Goal: Task Accomplishment & Management: Manage account settings

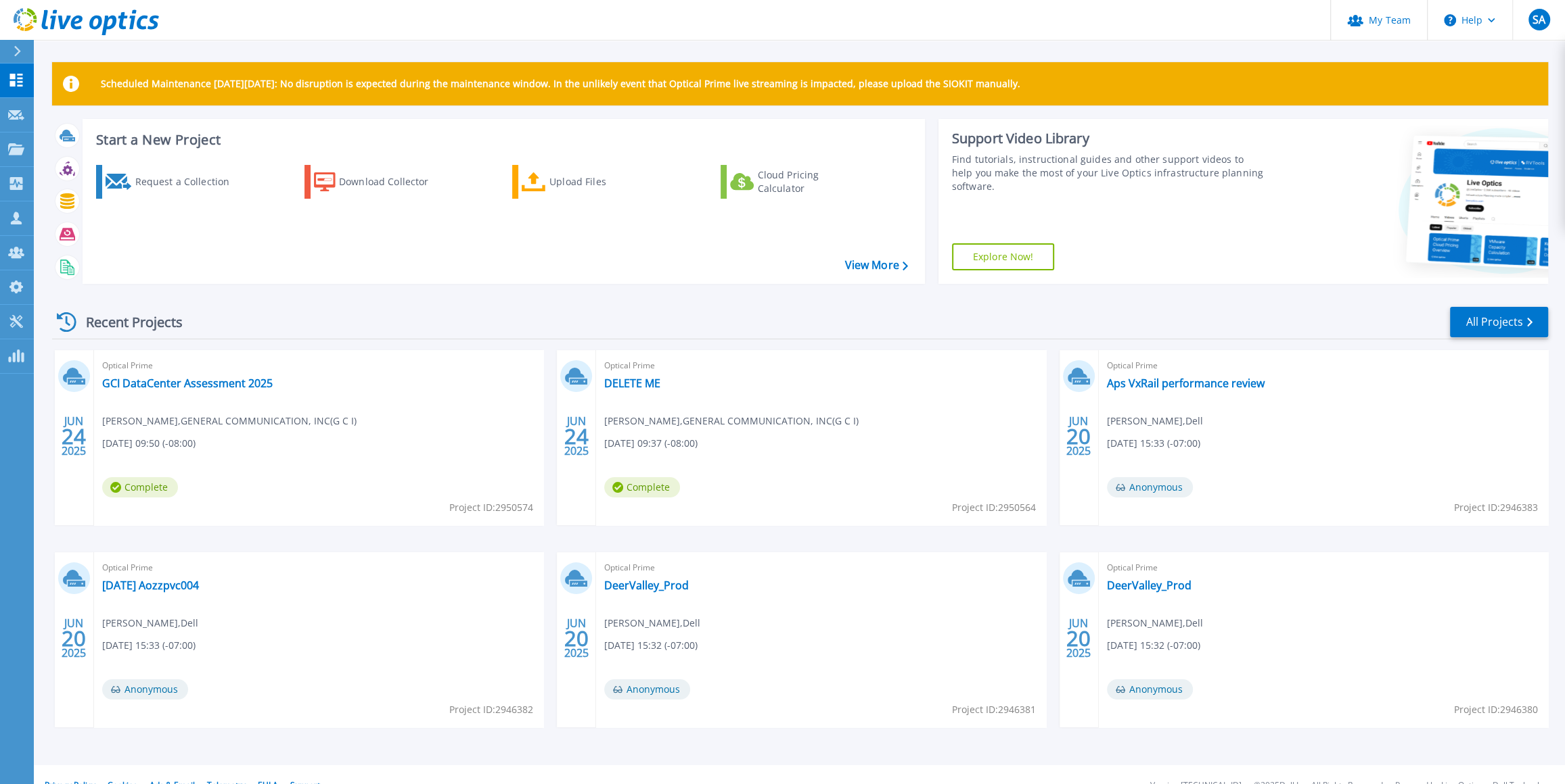
click at [7, 46] on button at bounding box center [17, 51] width 34 height 24
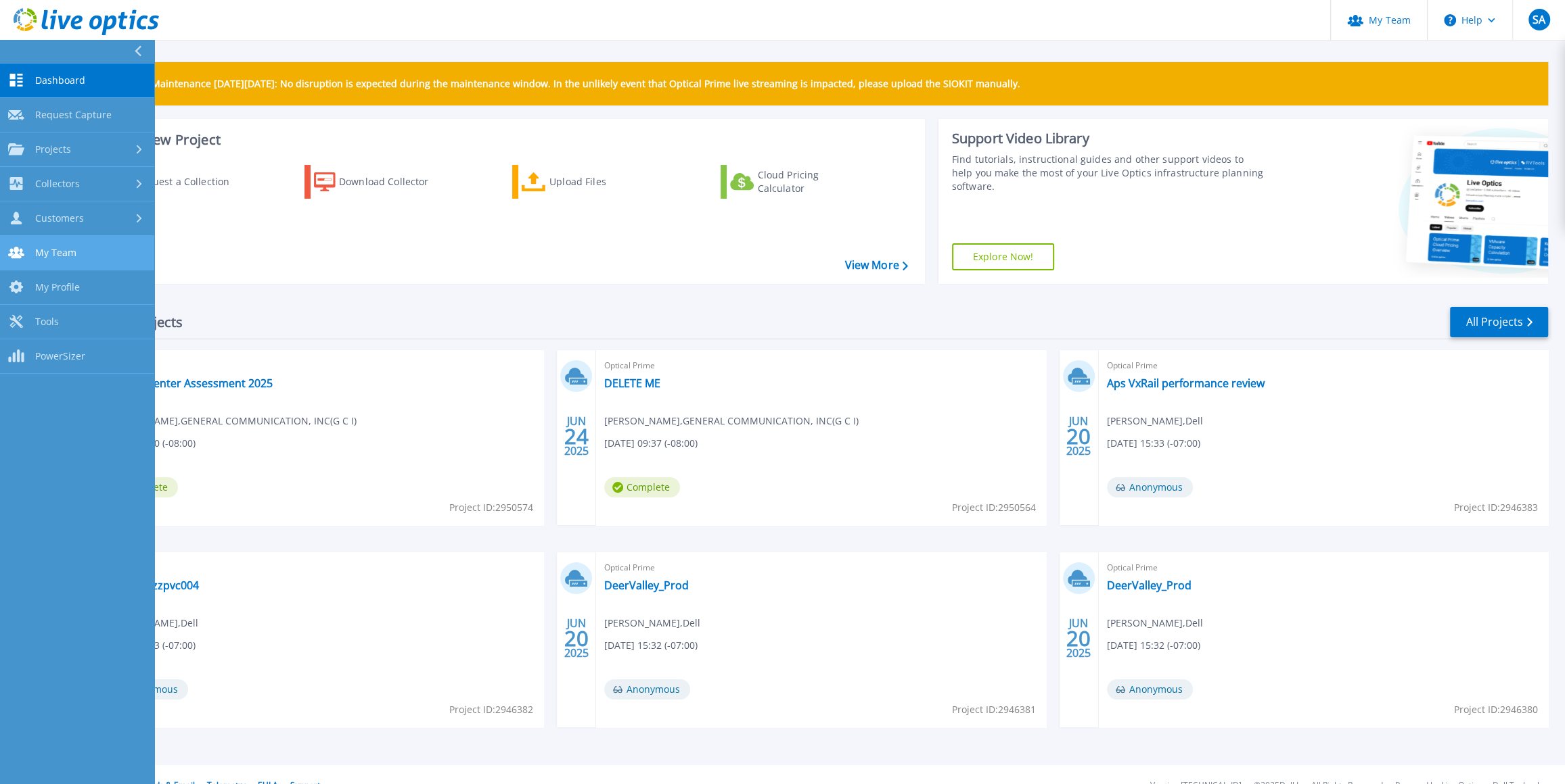
click at [67, 251] on span "My Team" at bounding box center [56, 253] width 41 height 12
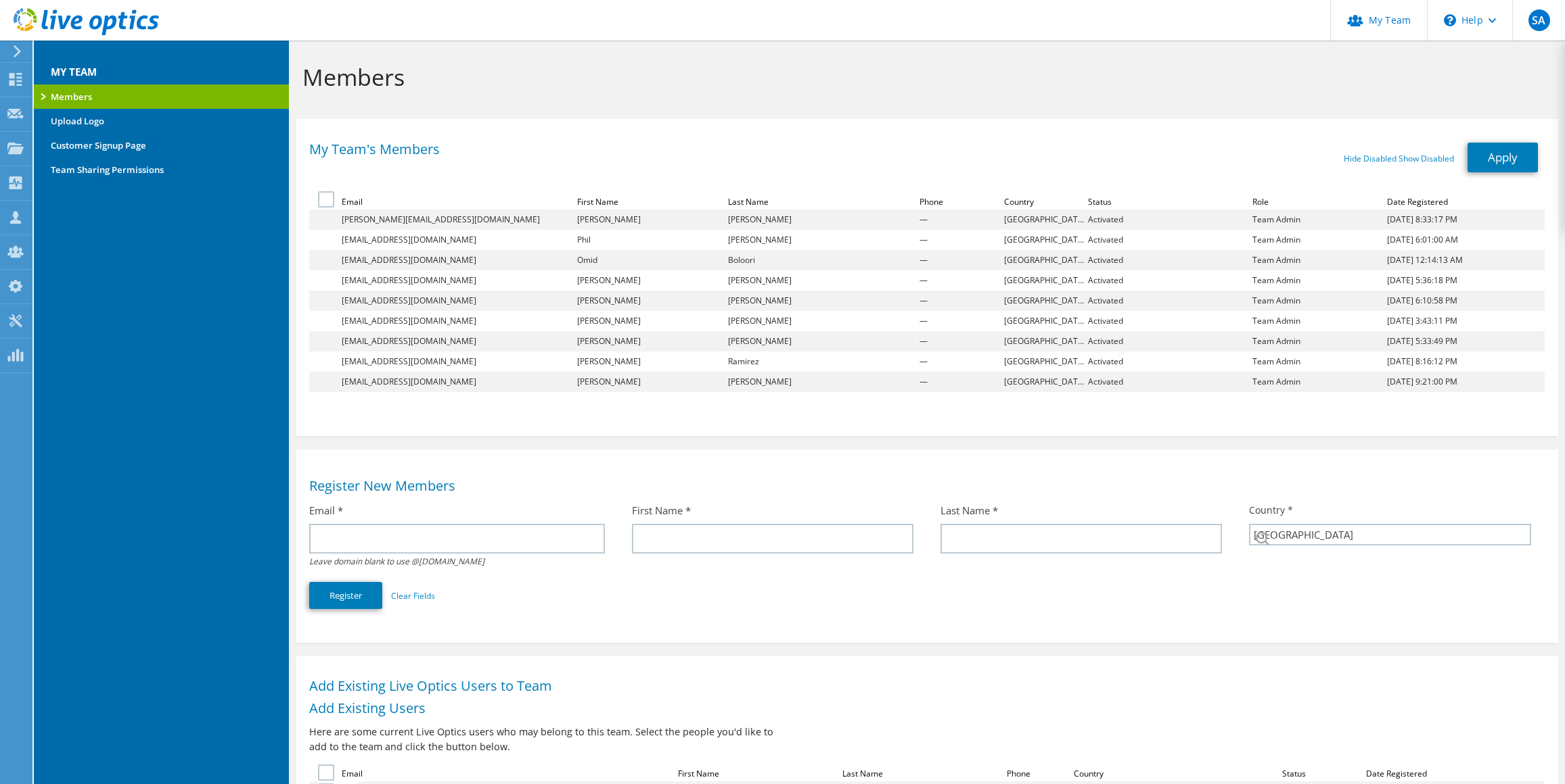
select select "224"
click at [434, 544] on input "text" at bounding box center [457, 538] width 295 height 30
paste input "[EMAIL_ADDRESS][DOMAIN_NAME]"
type input "[EMAIL_ADDRESS][DOMAIN_NAME]"
click at [711, 529] on input "text" at bounding box center [772, 538] width 281 height 30
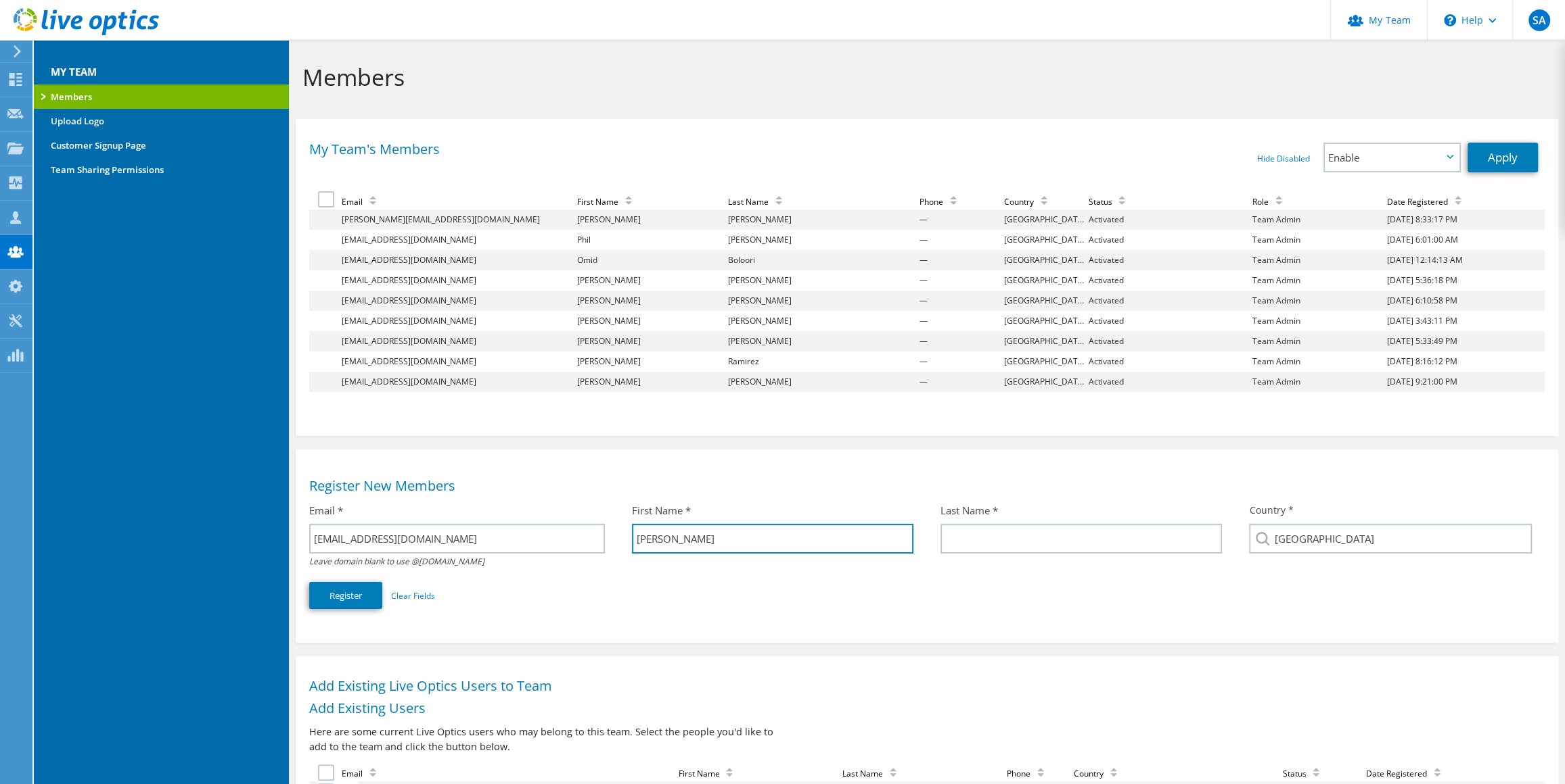
type input "[PERSON_NAME]"
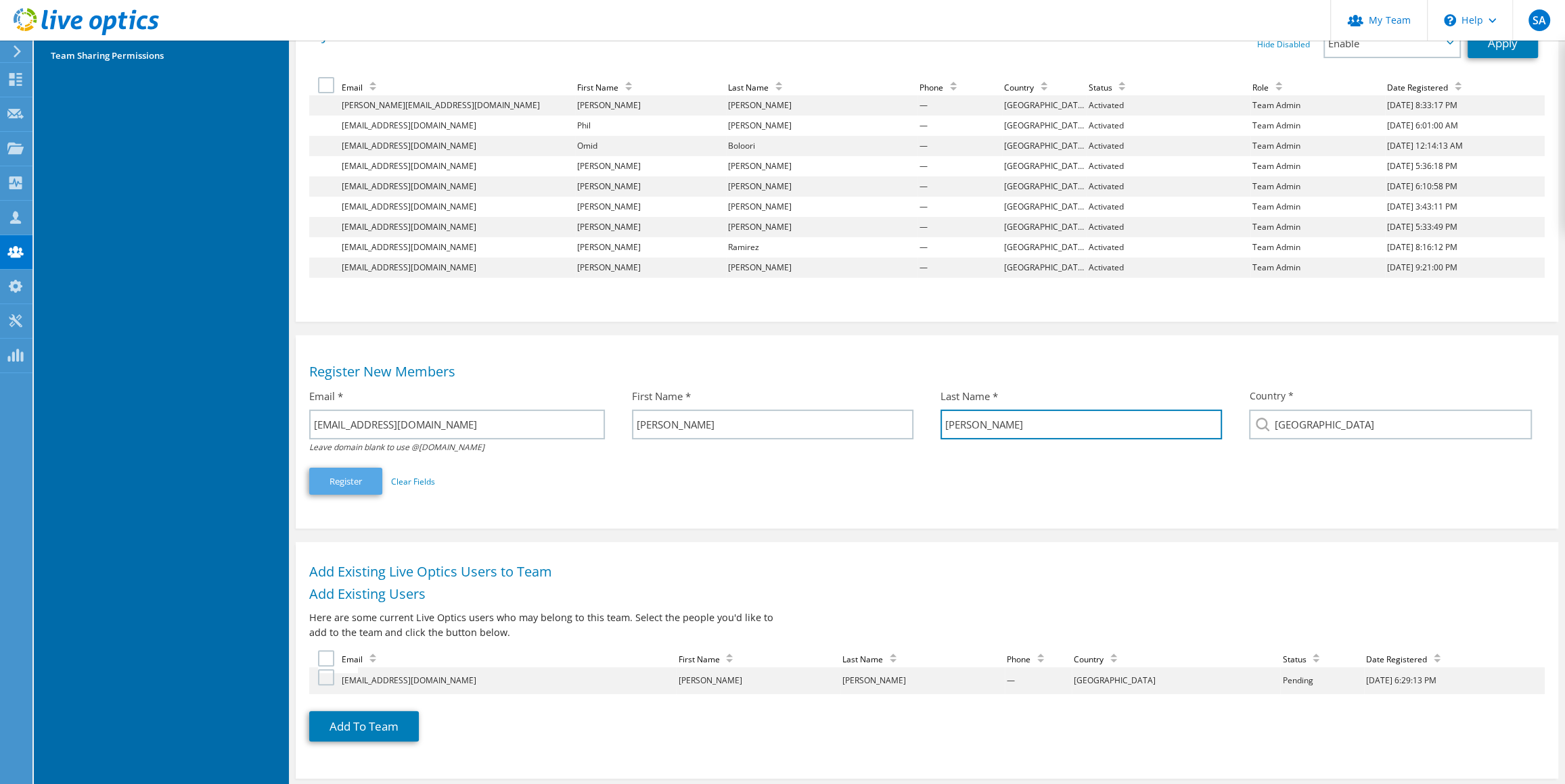
scroll to position [189, 0]
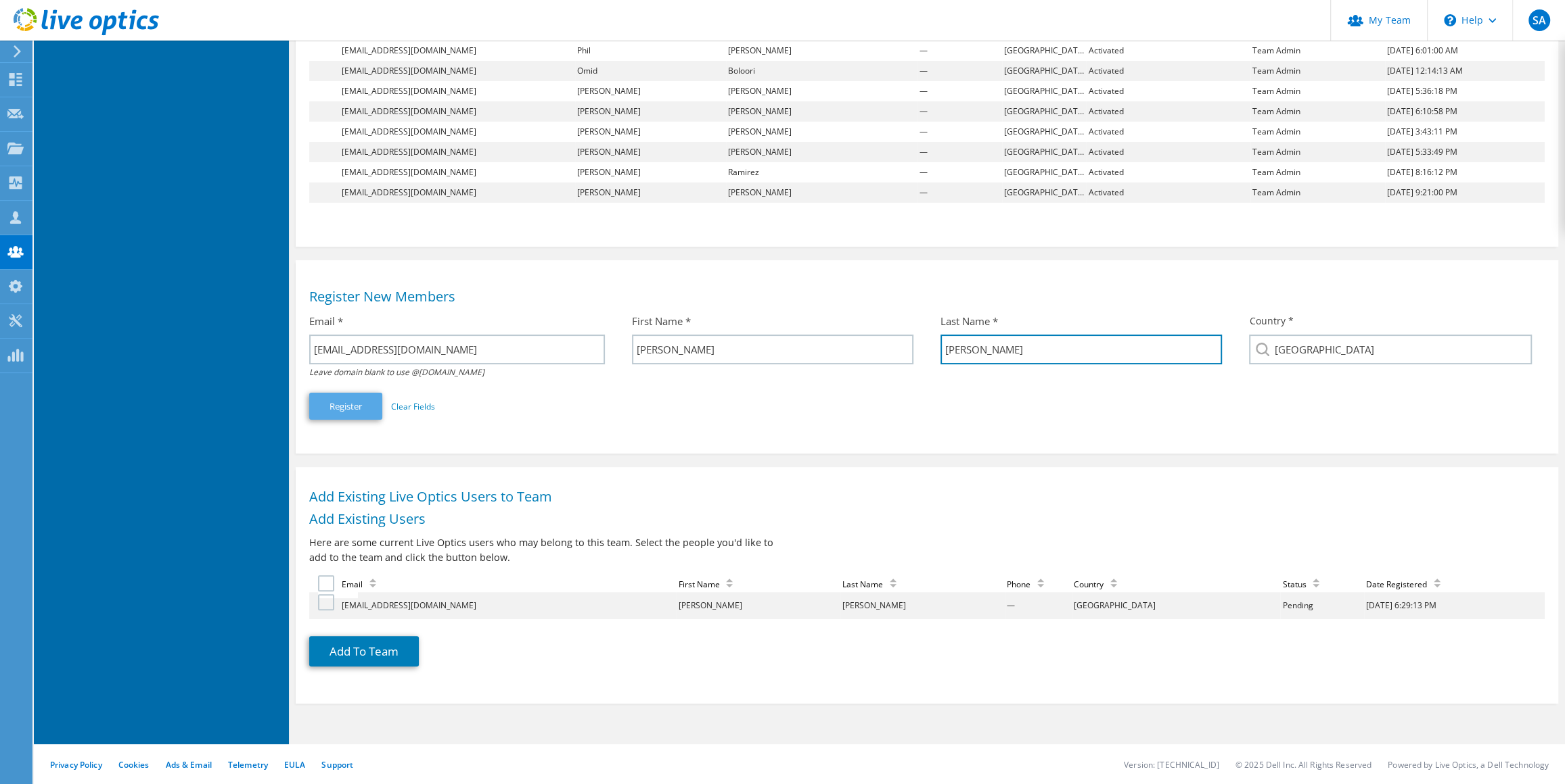
type input "[PERSON_NAME]"
click at [340, 411] on button "Register" at bounding box center [346, 406] width 73 height 27
click at [325, 604] on label at bounding box center [328, 602] width 20 height 16
click at [0, 0] on input "checkbox" at bounding box center [0, 0] width 0 height 0
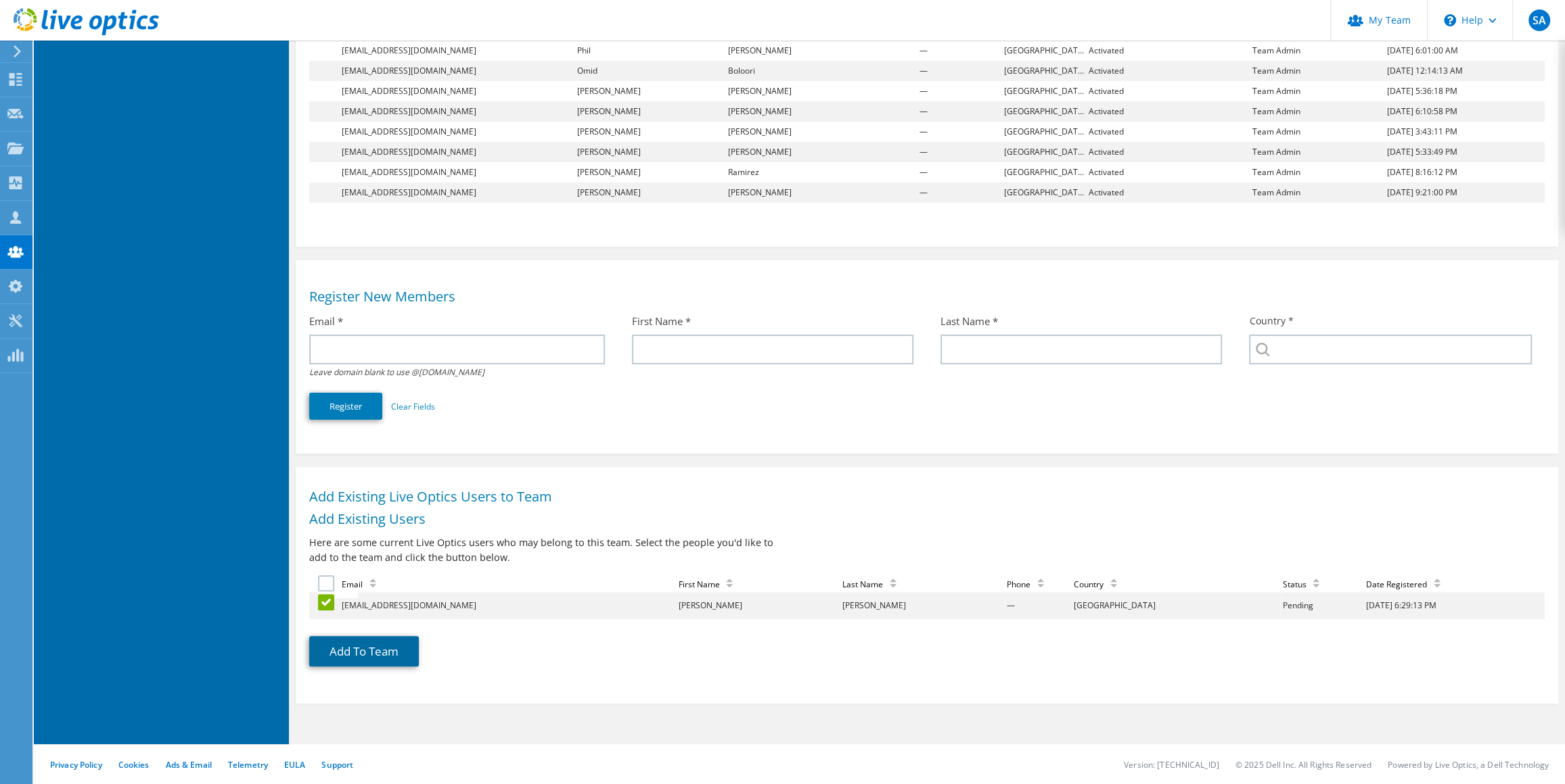
click at [354, 653] on button "Add To Team" at bounding box center [364, 651] width 109 height 31
